Goal: Navigation & Orientation: Find specific page/section

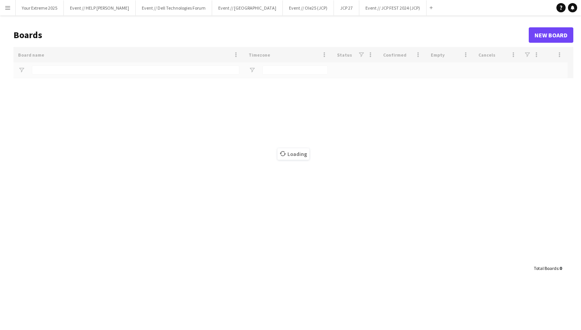
type input "***"
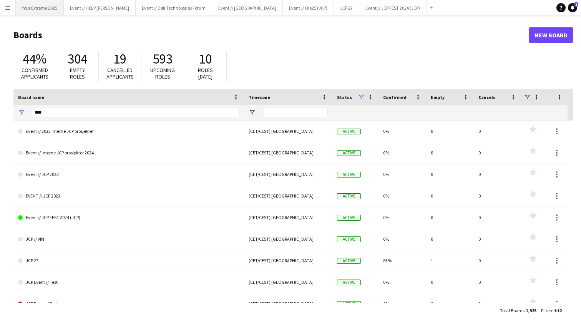
click at [47, 12] on button "Your Extreme 2025 Close" at bounding box center [40, 7] width 48 height 15
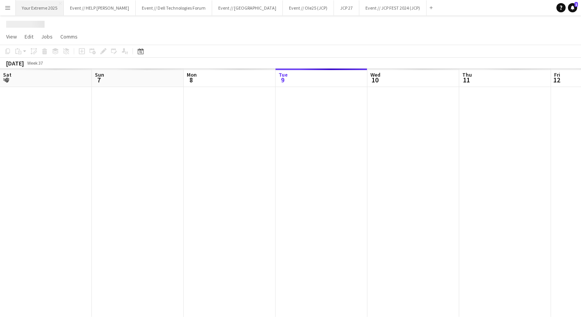
scroll to position [0, 184]
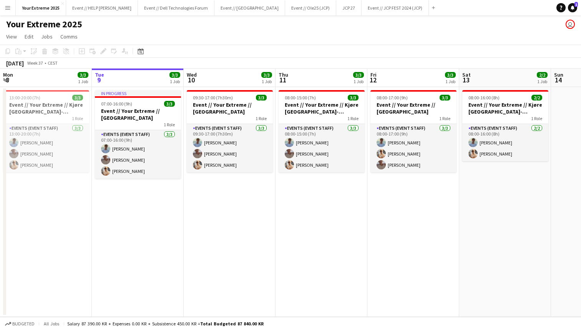
click at [329, 251] on app-date-cell "08:00-15:00 (7h) 3/3 Event // Your Extreme // Kjøre [GEOGRAPHIC_DATA]-[GEOGRAPH…" at bounding box center [322, 202] width 92 height 230
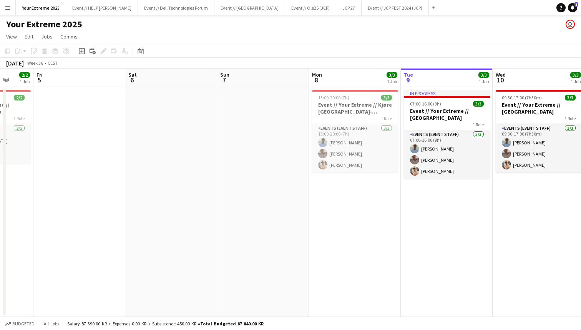
scroll to position [0, 224]
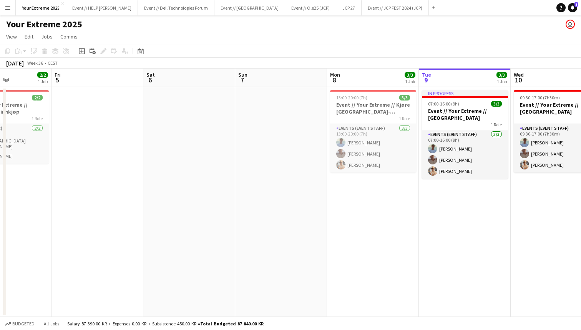
click at [280, 226] on app-date-cell at bounding box center [281, 202] width 92 height 230
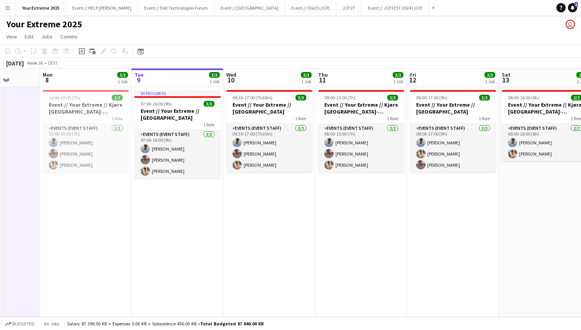
scroll to position [0, 330]
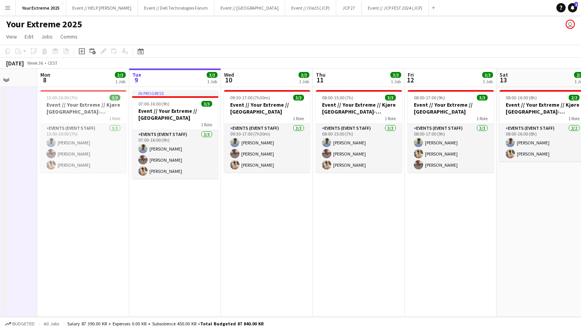
click at [229, 28] on div "Your Extreme 2025 user" at bounding box center [290, 22] width 581 height 15
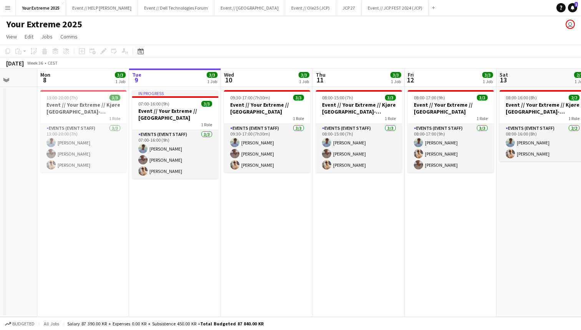
click at [202, 28] on div "Your Extreme 2025 user" at bounding box center [290, 22] width 581 height 15
click at [252, 43] on app-page-menu "View Day view expanded Day view collapsed Month view Date picker Jump to [DATE]…" at bounding box center [290, 37] width 581 height 15
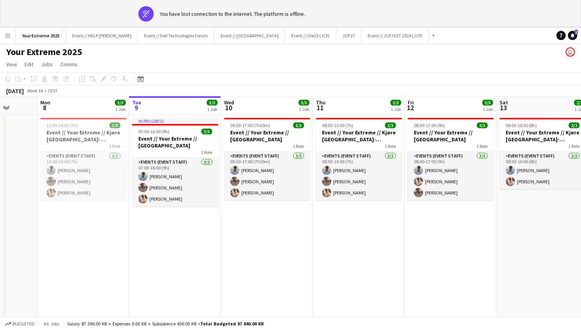
click at [328, 63] on app-page-menu "View Day view expanded Day view collapsed Month view Date picker Jump to [DATE]…" at bounding box center [290, 65] width 581 height 15
